Goal: Transaction & Acquisition: Purchase product/service

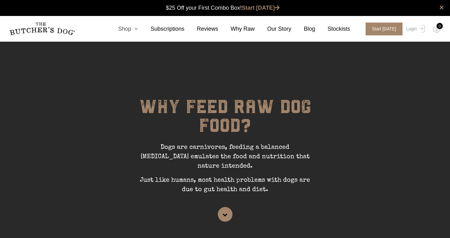
click at [138, 29] on icon at bounding box center [134, 29] width 7 height 6
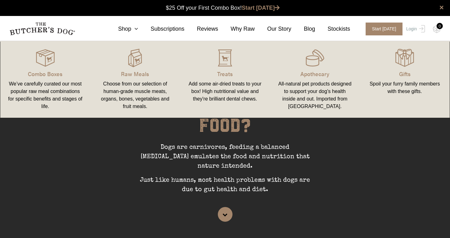
click at [131, 84] on div "Choose from our selection of human-grade muscle meats, organs, bones, vegetable…" at bounding box center [135, 95] width 75 height 30
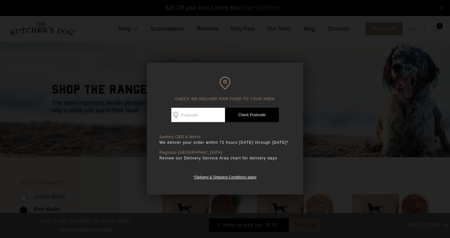
scroll to position [0, 0]
click at [200, 124] on div "Good news! We deliver to your area Check Availability At Check Postcode TREATS …" at bounding box center [224, 144] width 131 height 73
click at [195, 115] on input "Check Availability At" at bounding box center [198, 115] width 54 height 14
type input "2525"
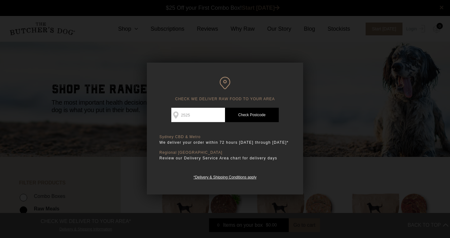
click at [263, 111] on link "Check Postcode" at bounding box center [252, 115] width 54 height 14
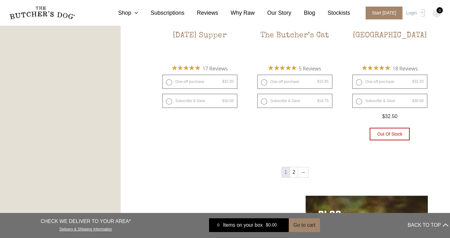
scroll to position [825, 0]
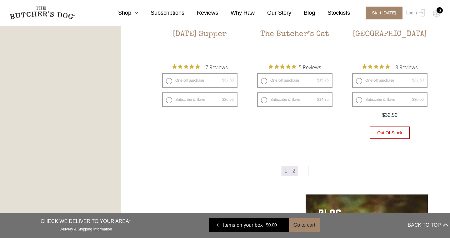
click at [293, 169] on link "2" at bounding box center [294, 171] width 8 height 10
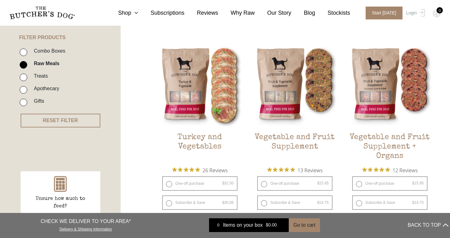
scroll to position [141, 0]
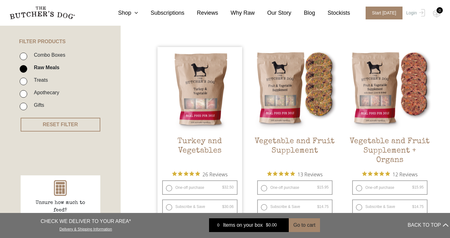
click at [196, 147] on h2 "Turkey and Vegetables" at bounding box center [200, 151] width 85 height 29
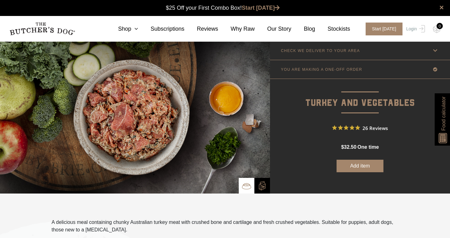
click at [307, 66] on link "YOU ARE MAKING A ONE-OFF ORDER" at bounding box center [360, 69] width 180 height 18
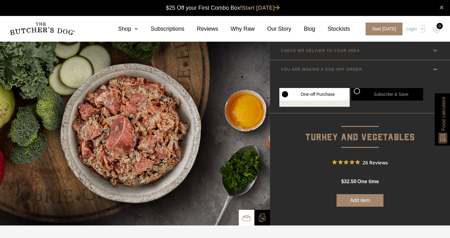
click at [359, 89] on label "Subscribe & Save" at bounding box center [387, 94] width 72 height 13
radio input "true"
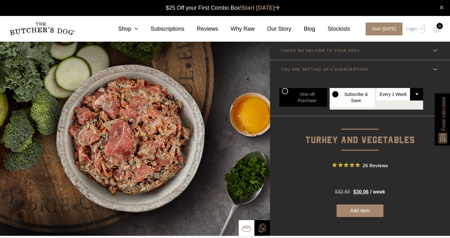
click at [387, 94] on select "Every 1 Week Every 2 Weeks Every 3 Weeks Every 4 Weeks Every 5 Weeks Every 6 We…" at bounding box center [400, 94] width 47 height 13
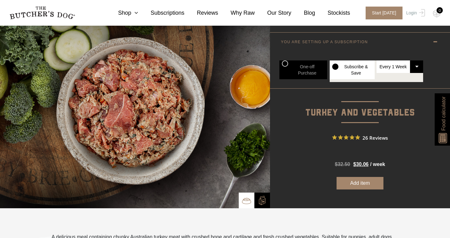
scroll to position [28, 0]
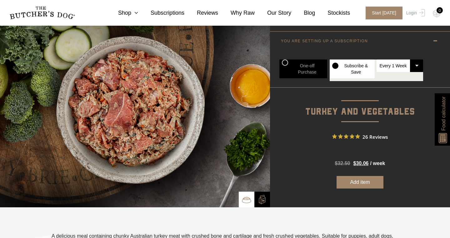
click at [293, 74] on label "One-off Purchase" at bounding box center [303, 68] width 48 height 19
radio input "true"
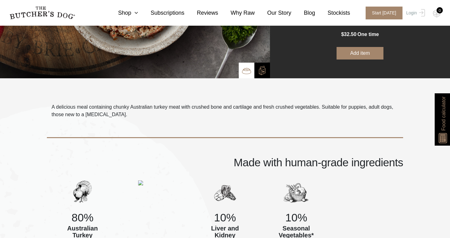
scroll to position [150, 0]
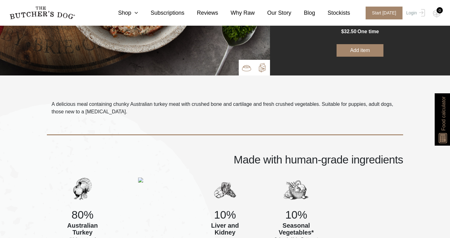
click at [264, 68] on img at bounding box center [262, 67] width 9 height 9
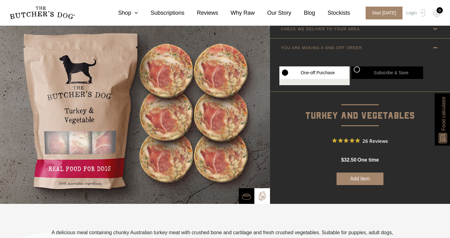
scroll to position [19, 0]
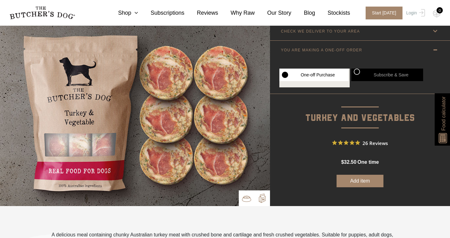
click at [244, 198] on img at bounding box center [246, 198] width 9 height 9
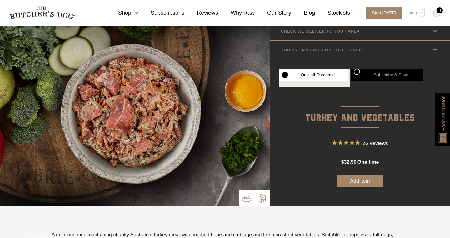
click at [255, 200] on p at bounding box center [262, 198] width 16 height 16
click at [260, 200] on img at bounding box center [262, 197] width 9 height 9
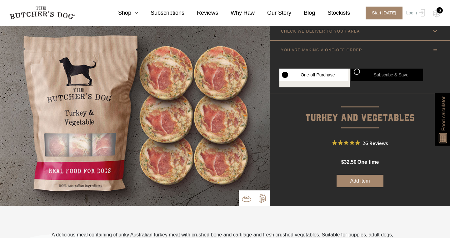
click at [245, 199] on img at bounding box center [246, 198] width 9 height 9
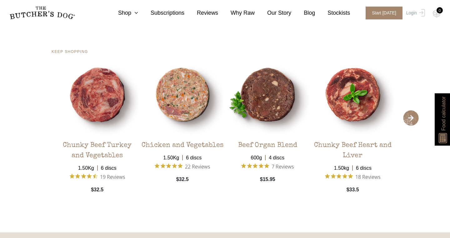
scroll to position [1264, 0]
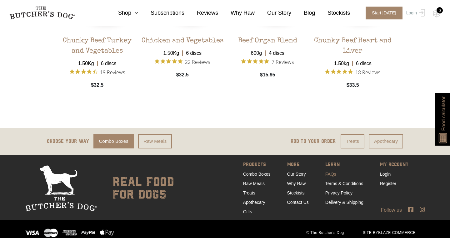
click at [331, 171] on link "FAQs" at bounding box center [330, 173] width 11 height 5
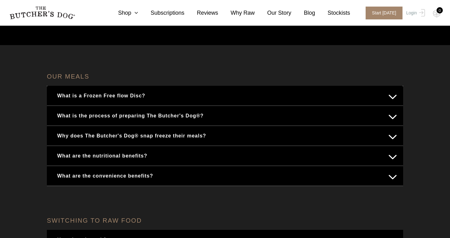
scroll to position [71, 0]
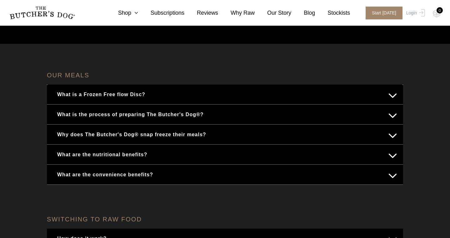
click at [171, 94] on button "What is a Frozen Free flow Disc?" at bounding box center [225, 94] width 344 height 12
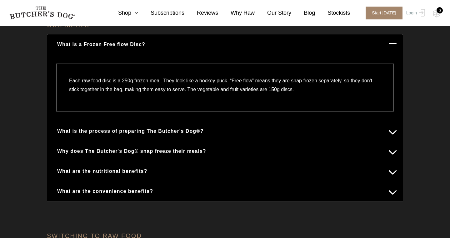
scroll to position [124, 0]
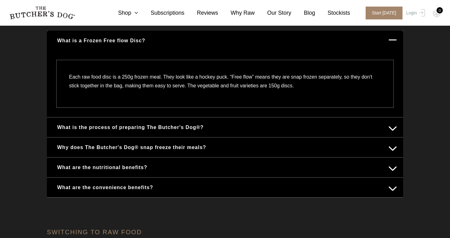
click at [102, 145] on button "Why does The Butcher's Dog® snap freeze their meals?" at bounding box center [225, 147] width 344 height 12
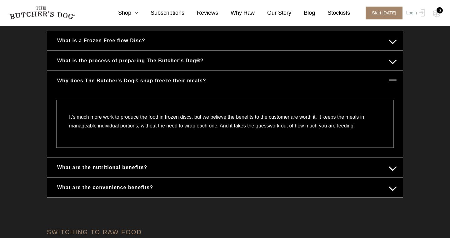
click at [100, 168] on button "What are the nutritional benefits?" at bounding box center [225, 167] width 344 height 12
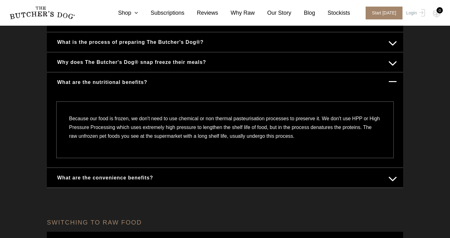
scroll to position [150, 0]
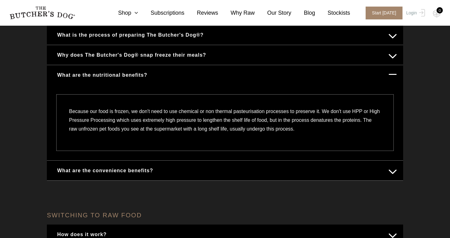
click at [100, 168] on button "What are the convenience benefits?" at bounding box center [225, 170] width 344 height 12
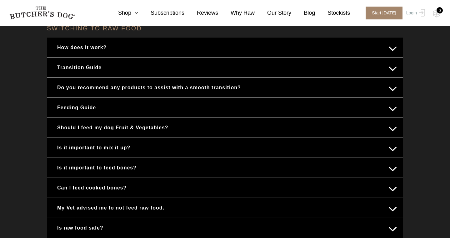
scroll to position [354, 0]
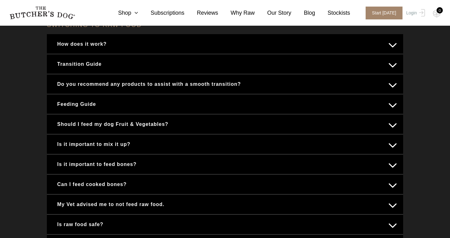
click at [135, 102] on button "Feeding Guide" at bounding box center [225, 104] width 344 height 12
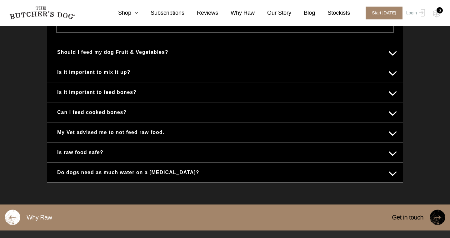
scroll to position [712, 0]
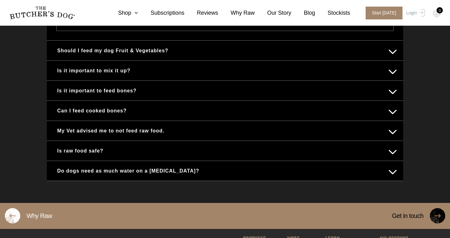
click at [111, 71] on div "Is it important to mix it up?" at bounding box center [225, 71] width 356 height 20
click at [107, 77] on button "Is it important to mix it up?" at bounding box center [225, 70] width 344 height 12
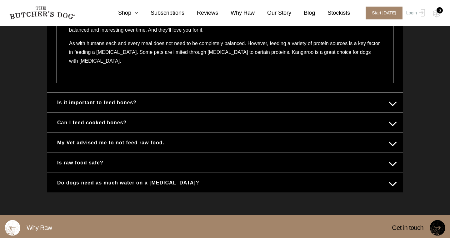
scroll to position [425, 0]
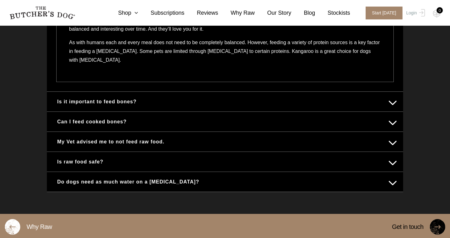
click at [273, 145] on button "My Vet advised me to not feed raw food." at bounding box center [225, 141] width 344 height 12
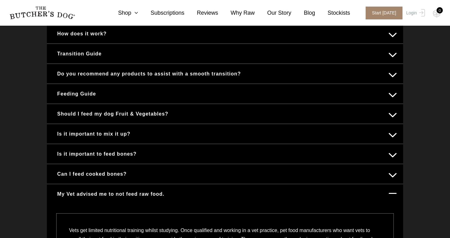
scroll to position [265, 0]
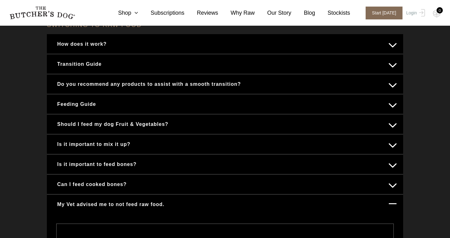
click at [383, 13] on span "Start [DATE]" at bounding box center [384, 13] width 37 height 13
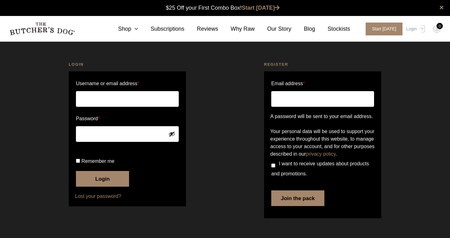
click at [290, 105] on input "Email address *" at bounding box center [322, 99] width 103 height 16
click at [297, 100] on input "Email address *" at bounding box center [322, 99] width 103 height 16
type input "[EMAIL_ADDRESS][DOMAIN_NAME]"
click at [299, 206] on button "Join the pack" at bounding box center [297, 198] width 53 height 16
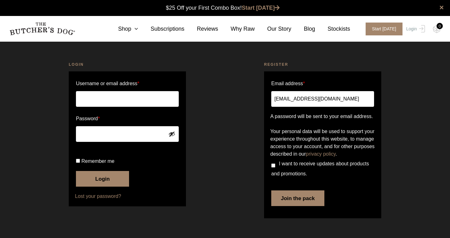
scroll to position [13, 0]
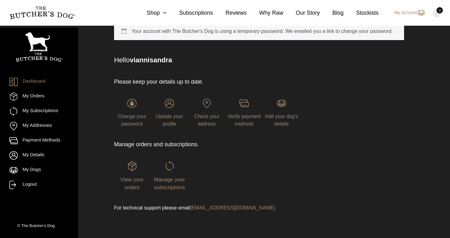
scroll to position [50, 0]
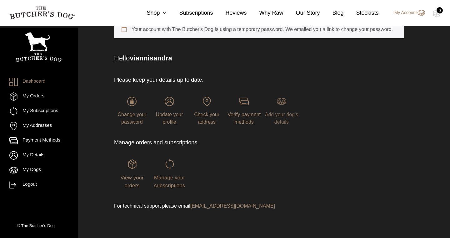
click at [297, 115] on span "Add your dog's details" at bounding box center [281, 118] width 33 height 13
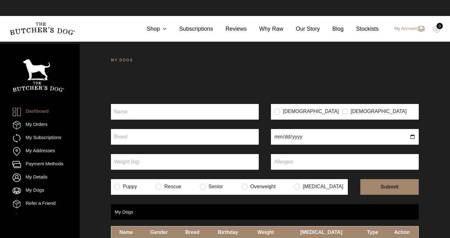
click at [208, 118] on input "Puppy" at bounding box center [185, 112] width 148 height 16
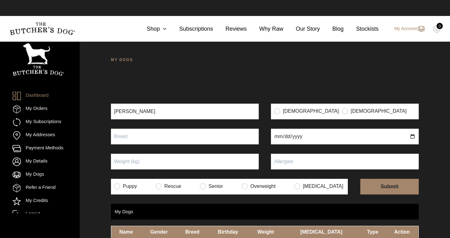
type input "[PERSON_NAME]"
click at [169, 142] on input "text" at bounding box center [185, 136] width 148 height 16
type input "Groodle"
click at [137, 167] on input "Puppy" at bounding box center [185, 161] width 148 height 16
click at [300, 138] on input "date" at bounding box center [345, 136] width 148 height 16
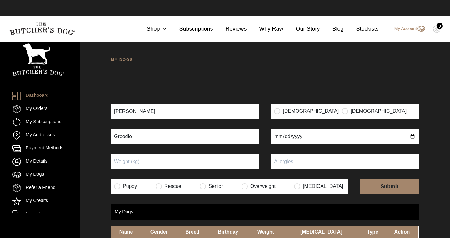
click at [278, 138] on input "date" at bounding box center [345, 136] width 148 height 16
type input "2024-08-17"
click at [342, 106] on p "Male" at bounding box center [376, 111] width 68 height 11
click at [342, 110] on input "radio" at bounding box center [345, 111] width 6 height 6
radio input "true"
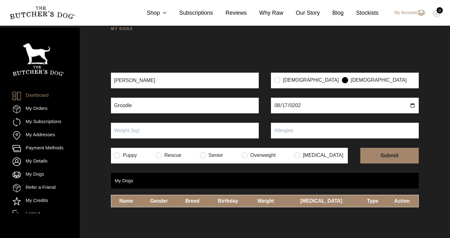
scroll to position [41, 0]
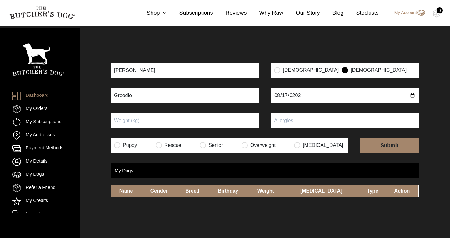
click at [389, 144] on input "submit" at bounding box center [389, 146] width 58 height 16
click at [308, 119] on input "text" at bounding box center [345, 121] width 148 height 16
type input "nil"
click at [170, 123] on input "Puppy" at bounding box center [185, 121] width 148 height 16
type input "14"
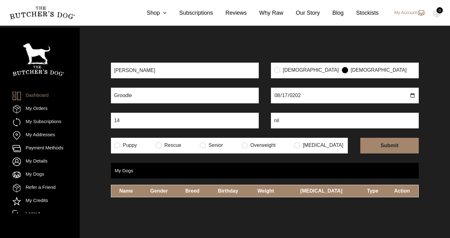
click at [387, 146] on input "submit" at bounding box center [389, 146] width 58 height 16
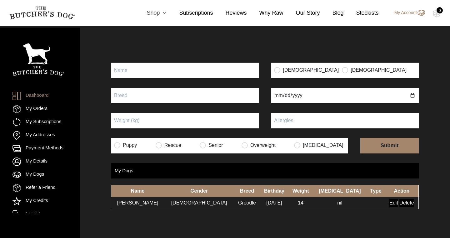
click at [163, 13] on icon at bounding box center [163, 13] width 7 height 6
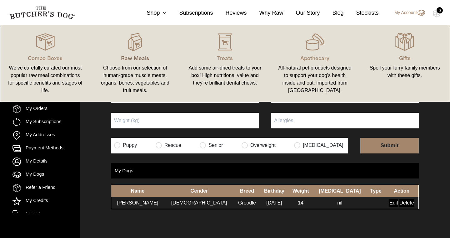
click at [130, 58] on p "Raw Meals" at bounding box center [135, 57] width 75 height 8
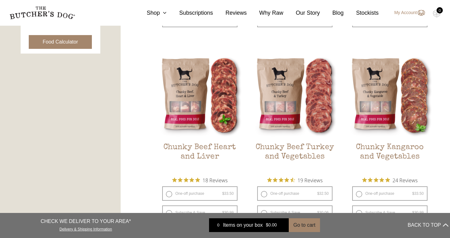
scroll to position [329, 0]
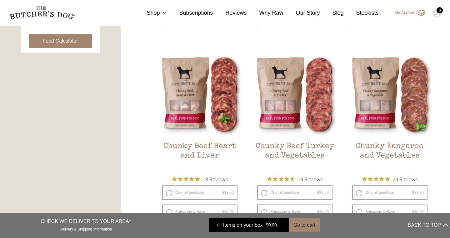
click at [70, 40] on button "Food Calculator" at bounding box center [60, 41] width 63 height 14
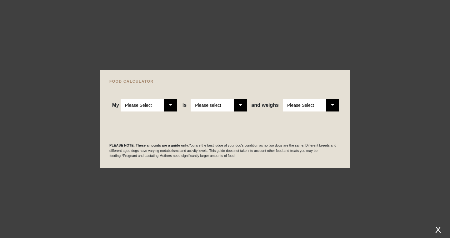
click at [162, 102] on select "Please Select Adult Dog Puppy" at bounding box center [149, 105] width 56 height 13
select select "adult"
click at [225, 101] on select "Please select a healthy weight overweight" at bounding box center [219, 105] width 56 height 13
select select "0"
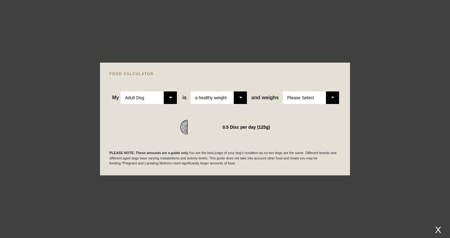
click at [315, 103] on select "Please Select 1kg 2kg 3kg 4kg 5kg 6kg 7kg 8kg 9kg 10kg 11kg 12kg 13kg 14kg 15kg…" at bounding box center [311, 97] width 56 height 13
select select "14"
click at [396, 148] on div at bounding box center [225, 119] width 450 height 238
click at [441, 229] on div "X" at bounding box center [438, 229] width 11 height 10
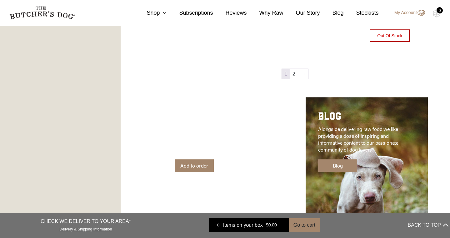
scroll to position [933, 0]
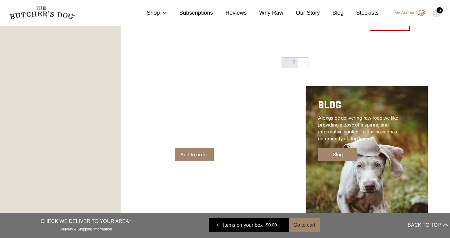
click at [294, 63] on link "2" at bounding box center [294, 63] width 8 height 10
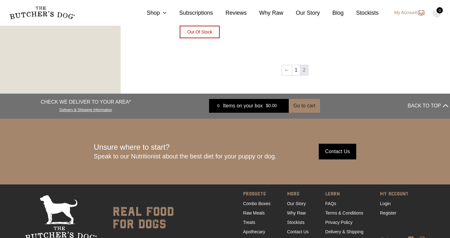
scroll to position [580, 0]
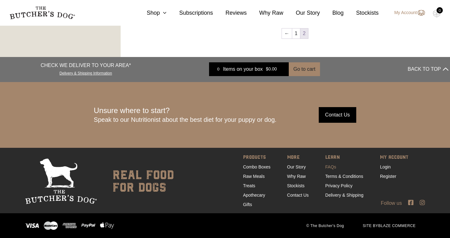
click at [334, 165] on link "FAQs" at bounding box center [330, 166] width 11 height 5
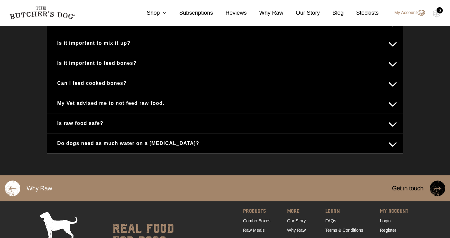
scroll to position [420, 0]
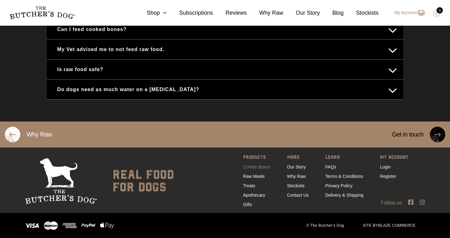
click at [247, 166] on link "Combo Boxes" at bounding box center [257, 166] width 28 height 5
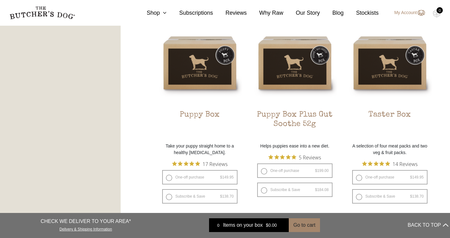
scroll to position [391, 0]
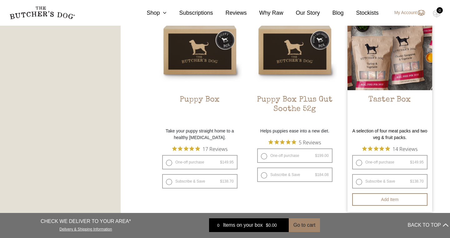
click at [382, 102] on h2 "Taster Box" at bounding box center [390, 109] width 85 height 29
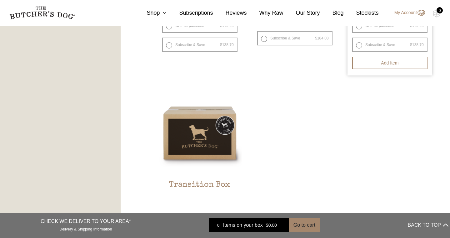
scroll to position [533, 0]
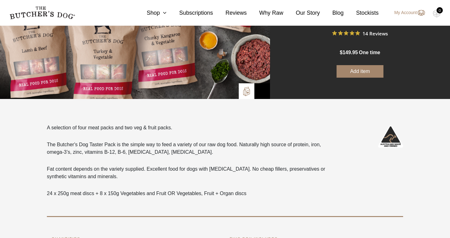
scroll to position [93, 0]
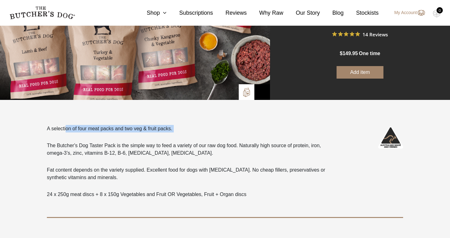
drag, startPoint x: 54, startPoint y: 128, endPoint x: 117, endPoint y: 132, distance: 63.2
click at [118, 132] on div "A selection of four meat packs and two veg & fruit packs. The Butcher's Dog Tas…" at bounding box center [189, 161] width 285 height 73
click at [112, 136] on div "A selection of four meat packs and two veg & fruit packs. The Butcher's Dog Tas…" at bounding box center [189, 161] width 285 height 73
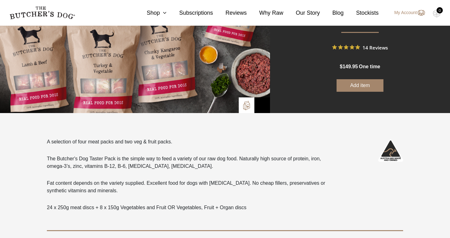
scroll to position [81, 0]
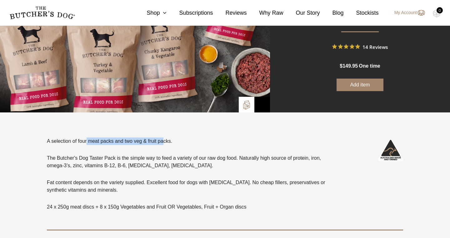
drag, startPoint x: 74, startPoint y: 140, endPoint x: 150, endPoint y: 143, distance: 76.0
click at [150, 143] on div "A selection of four meat packs and two veg & fruit packs. The Butcher's Dog Tas…" at bounding box center [189, 173] width 285 height 73
click at [147, 156] on p "The Butcher's Dog Taster Pack is the simple way to feed a variety of our raw do…" at bounding box center [189, 161] width 285 height 15
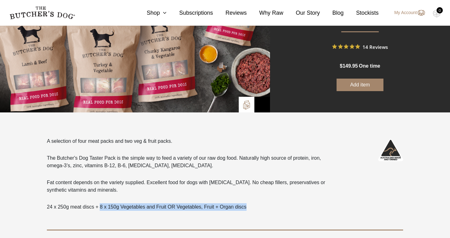
drag, startPoint x: 101, startPoint y: 209, endPoint x: 161, endPoint y: 214, distance: 60.8
click at [161, 214] on div "A selection of four meat packs and two veg & fruit packs. The Butcher's Dog Tas…" at bounding box center [225, 183] width 356 height 93
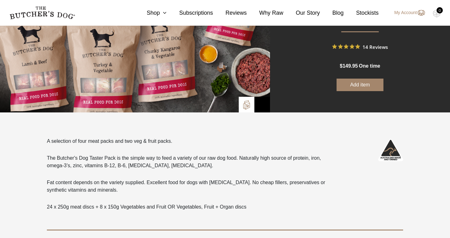
click at [113, 181] on p "Fat content depends on the variety supplied. Excellent food for dogs with Aller…" at bounding box center [189, 185] width 285 height 15
click at [77, 208] on p "24 x 250g meat discs + 8 x 150g Vegetables and Fruit OR Vegetables, Fruit + Org…" at bounding box center [189, 207] width 285 height 8
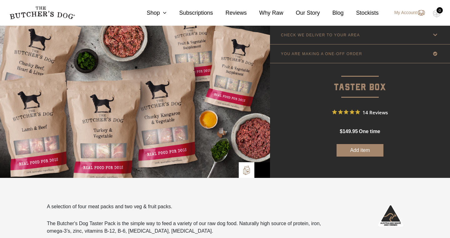
scroll to position [0, 0]
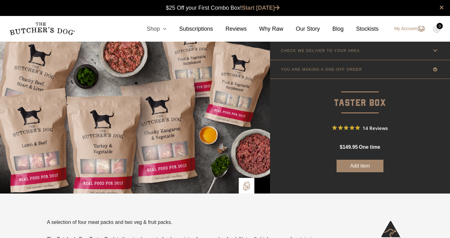
click at [153, 27] on link "Shop" at bounding box center [150, 29] width 33 height 8
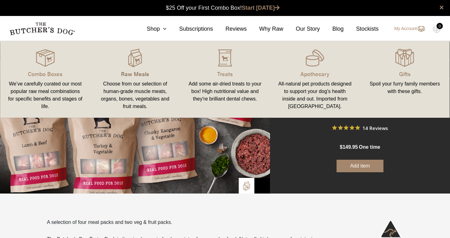
click at [136, 71] on p "Raw Meals" at bounding box center [135, 73] width 75 height 8
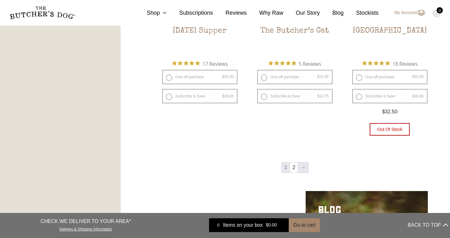
scroll to position [832, 0]
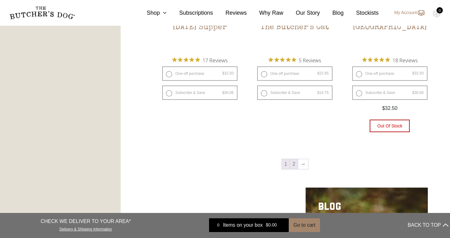
click at [290, 167] on link "2" at bounding box center [294, 164] width 8 height 10
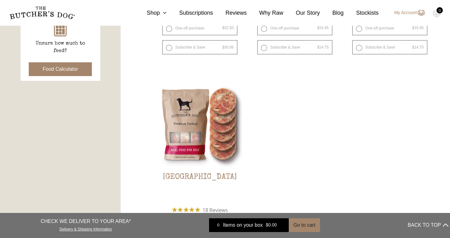
scroll to position [197, 0]
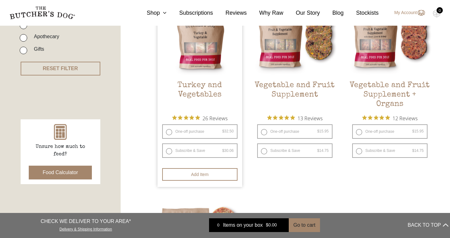
click at [195, 84] on h2 "Turkey and Vegetables" at bounding box center [200, 95] width 85 height 29
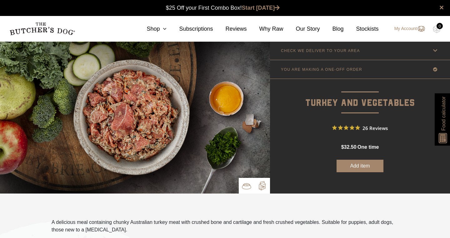
click at [260, 192] on p at bounding box center [262, 186] width 16 height 16
click at [244, 185] on img at bounding box center [246, 185] width 9 height 9
click at [262, 187] on img at bounding box center [262, 185] width 9 height 9
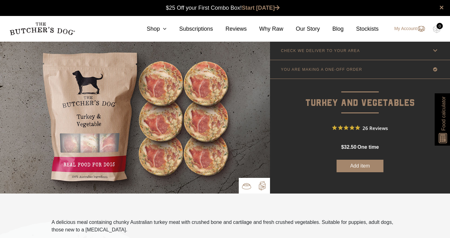
click at [245, 186] on img at bounding box center [246, 185] width 9 height 9
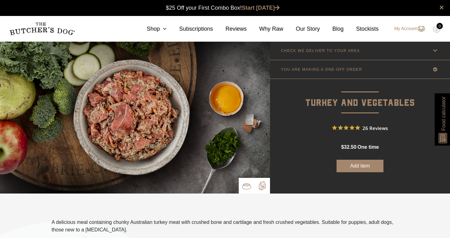
click at [257, 185] on p at bounding box center [262, 186] width 16 height 16
click at [353, 163] on button "Add item" at bounding box center [360, 165] width 47 height 13
click at [399, 53] on link "CHECK WE DELIVER TO YOUR AREA" at bounding box center [360, 50] width 180 height 18
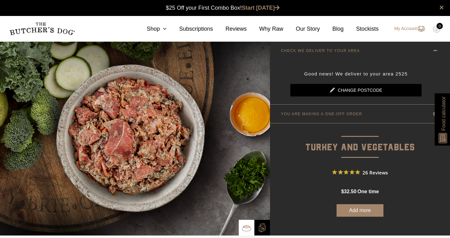
click at [375, 90] on link "Change postcode" at bounding box center [355, 90] width 131 height 13
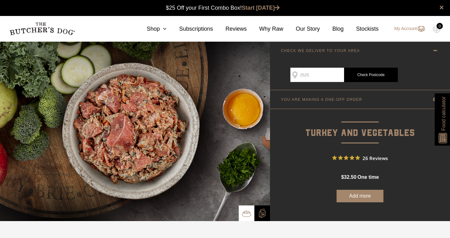
click at [374, 79] on link "Check Postcode" at bounding box center [371, 75] width 54 height 14
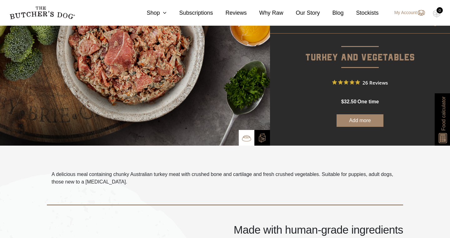
scroll to position [100, 0]
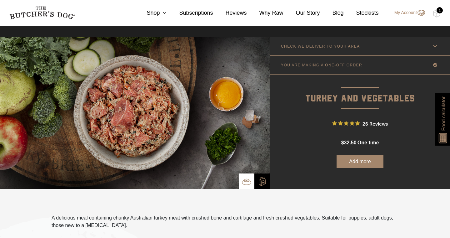
click at [444, 134] on img at bounding box center [444, 135] width 12 height 13
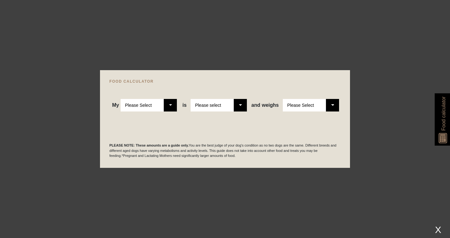
click at [126, 105] on select "Please Select Adult Dog Puppy" at bounding box center [149, 105] width 56 height 13
select select "adult"
click at [210, 104] on select "Please select a healthy weight overweight" at bounding box center [219, 105] width 56 height 13
select select "0"
click at [308, 103] on select "Please Select 1kg 2kg 3kg 4kg 5kg 6kg 7kg 8kg 9kg 10kg 11kg 12kg 13kg 14kg 15kg…" at bounding box center [311, 105] width 56 height 13
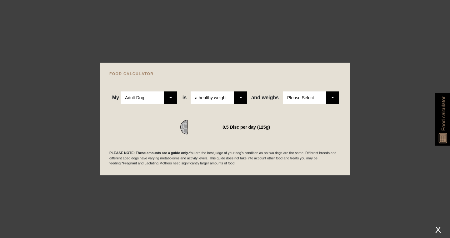
select select "14"
click at [308, 60] on div at bounding box center [225, 119] width 450 height 238
click at [259, 42] on div at bounding box center [225, 119] width 450 height 238
click at [83, 19] on div at bounding box center [225, 119] width 450 height 238
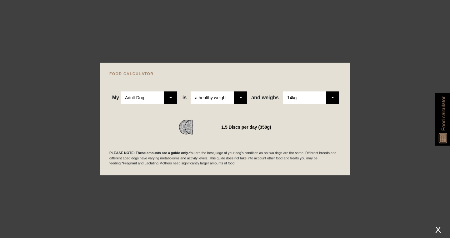
click at [441, 231] on div "X" at bounding box center [438, 229] width 11 height 10
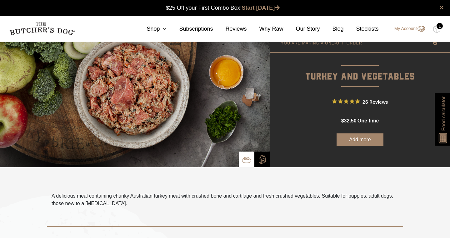
scroll to position [0, 0]
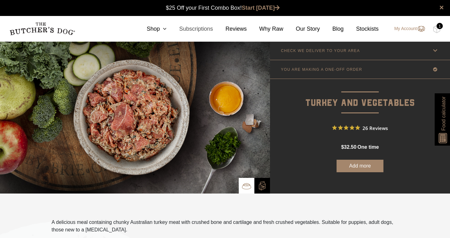
click at [196, 28] on link "Subscriptions" at bounding box center [190, 29] width 46 height 8
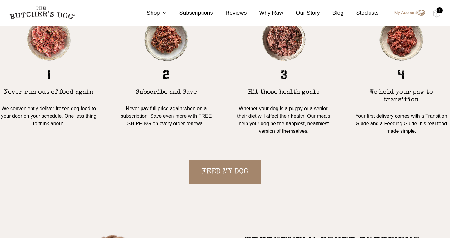
scroll to position [561, 0]
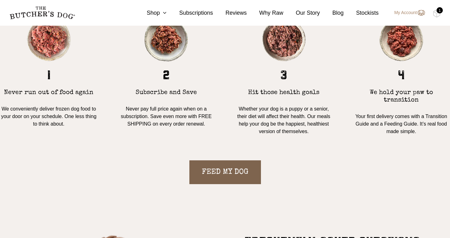
click at [209, 172] on link "FEED MY DOG" at bounding box center [225, 172] width 72 height 24
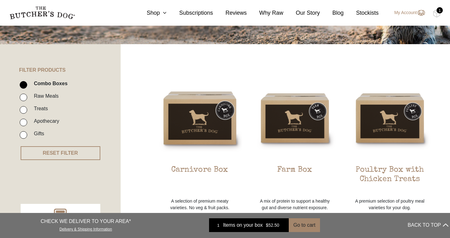
click at [31, 96] on label "Raw Meals" at bounding box center [45, 96] width 28 height 8
click at [27, 96] on input "Raw Meals" at bounding box center [24, 97] width 8 height 8
checkbox input "true"
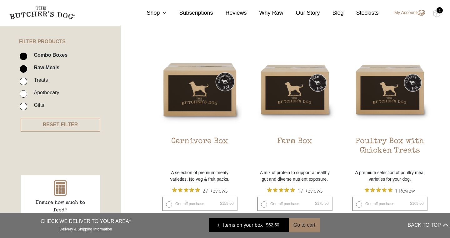
click at [53, 52] on label "Combo Boxes" at bounding box center [49, 55] width 37 height 8
click at [27, 53] on input "Combo Boxes" at bounding box center [24, 57] width 8 height 8
checkbox input "false"
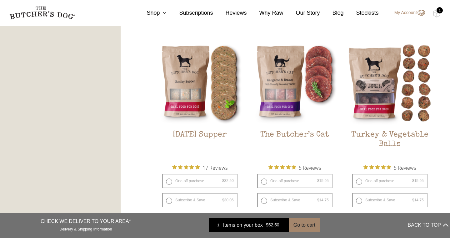
scroll to position [872, 0]
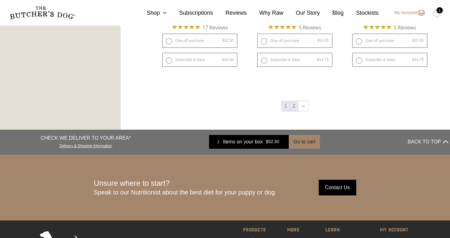
click at [294, 103] on link "2" at bounding box center [294, 106] width 8 height 10
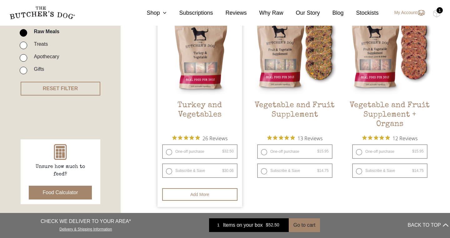
scroll to position [208, 0]
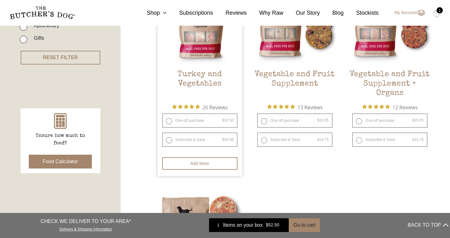
click at [167, 138] on label "Subscribe & Save $ 32.50 Original price was: $32.50. $ 30.06 Current price is: …" at bounding box center [199, 139] width 75 height 14
radio input "true"
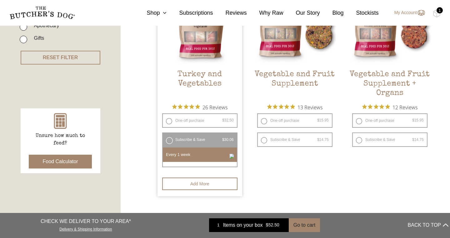
click at [202, 84] on h2 "Turkey and Vegetables" at bounding box center [200, 84] width 85 height 29
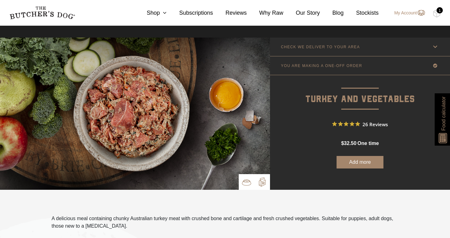
click at [263, 182] on img at bounding box center [262, 181] width 9 height 9
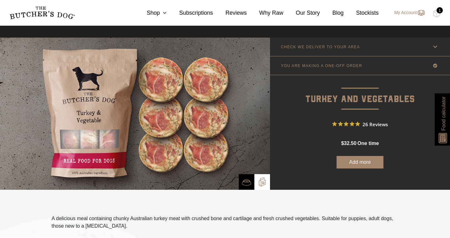
click at [116, 128] on img at bounding box center [135, 114] width 270 height 152
click at [166, 12] on icon at bounding box center [163, 13] width 7 height 6
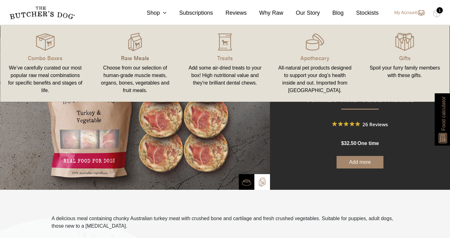
click at [132, 58] on p "Raw Meals" at bounding box center [135, 57] width 75 height 8
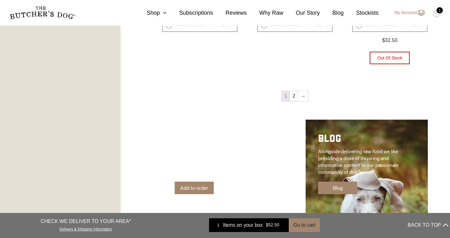
scroll to position [901, 0]
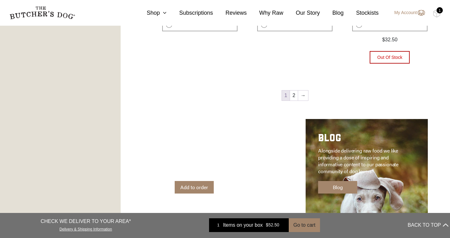
click at [296, 95] on link "2" at bounding box center [294, 95] width 8 height 10
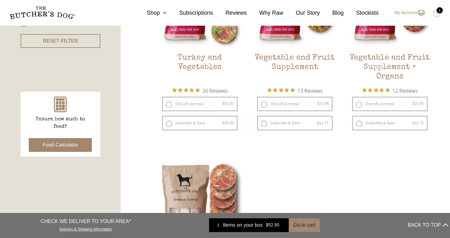
scroll to position [141, 0]
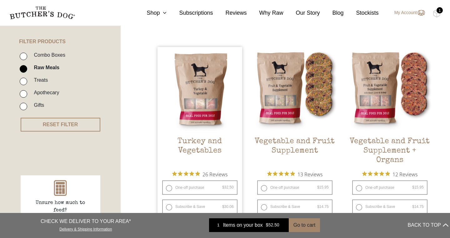
click at [219, 148] on h2 "Turkey and Vegetables" at bounding box center [200, 151] width 85 height 29
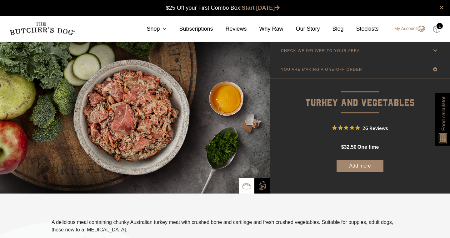
click at [437, 30] on img at bounding box center [437, 29] width 8 height 8
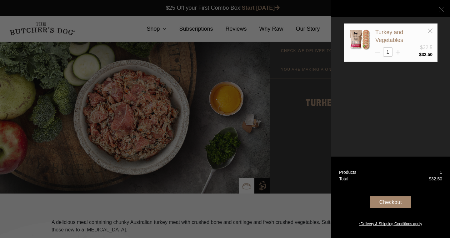
click at [442, 9] on icon at bounding box center [441, 9] width 5 height 5
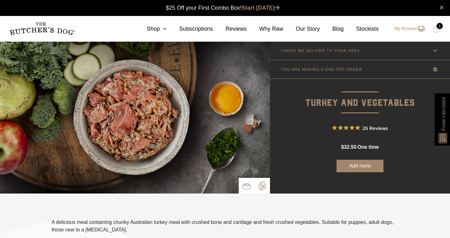
click at [264, 189] on img at bounding box center [262, 185] width 9 height 9
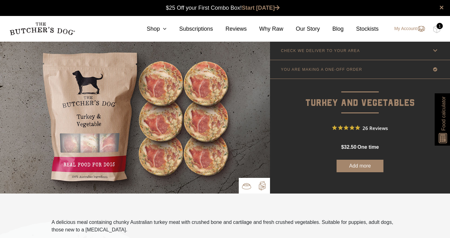
click at [248, 184] on img at bounding box center [246, 185] width 9 height 9
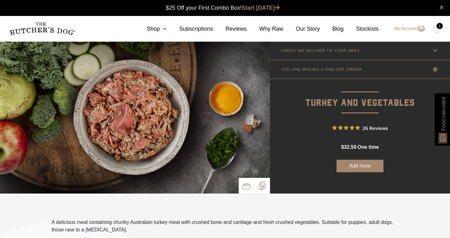
click at [263, 182] on img at bounding box center [262, 185] width 9 height 9
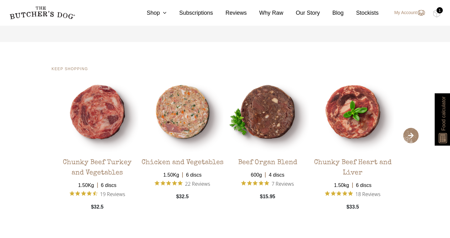
scroll to position [1117, 0]
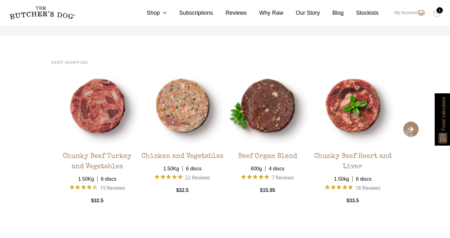
click at [414, 121] on span "›" at bounding box center [411, 129] width 16 height 16
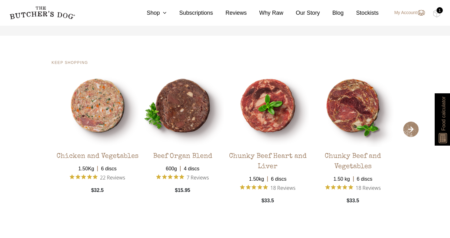
click at [414, 121] on span "›" at bounding box center [411, 129] width 16 height 16
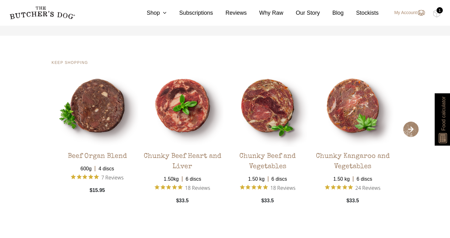
click at [414, 121] on span "›" at bounding box center [411, 129] width 16 height 16
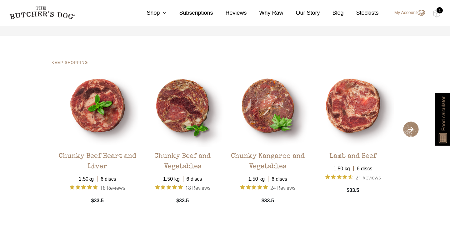
click at [414, 121] on span "›" at bounding box center [411, 129] width 16 height 16
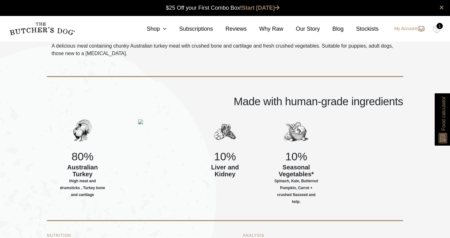
scroll to position [0, 0]
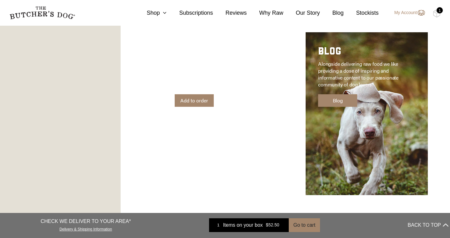
scroll to position [576, 0]
